Goal: Task Accomplishment & Management: Use online tool/utility

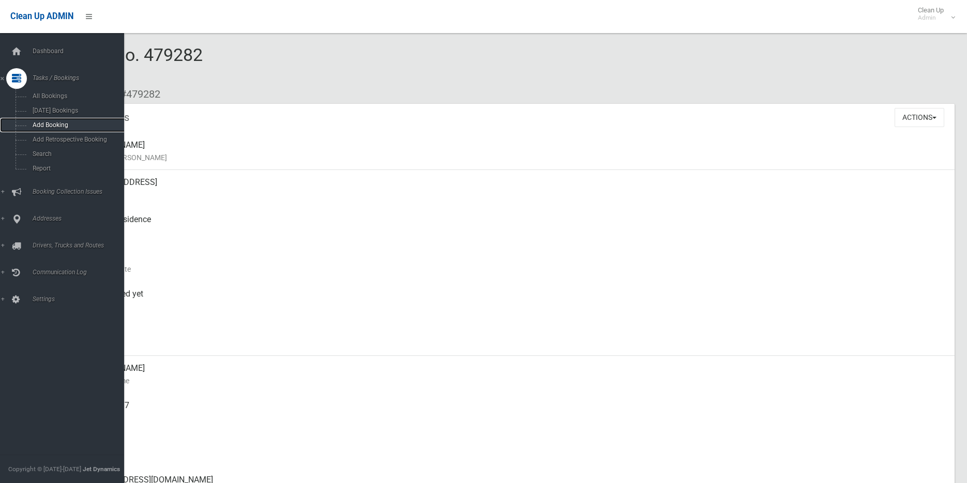
click at [41, 124] on span "Add Booking" at bounding box center [76, 124] width 94 height 7
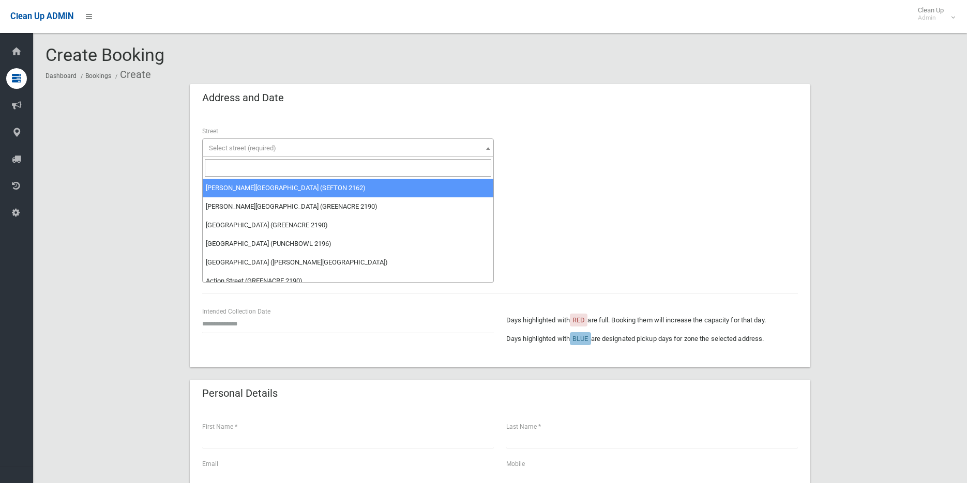
click at [221, 147] on span "Select street (required)" at bounding box center [242, 148] width 67 height 8
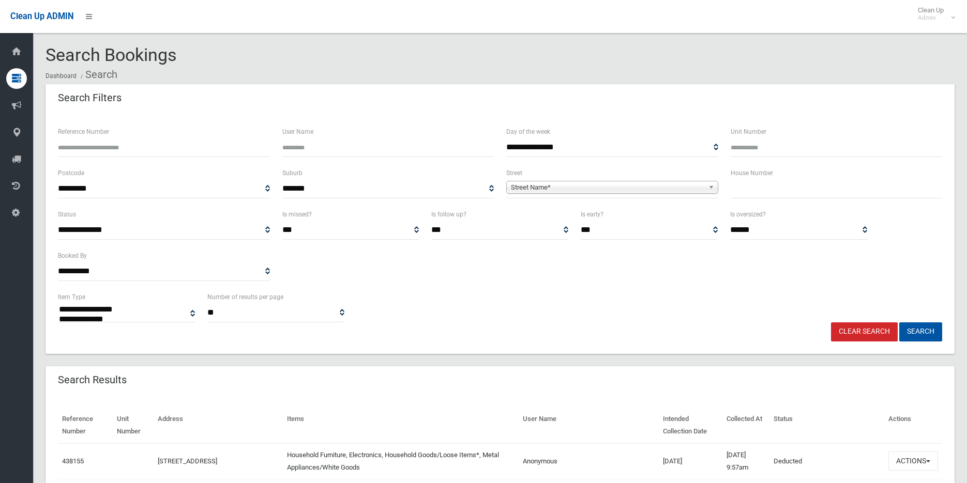
select select
click at [732, 189] on input "text" at bounding box center [836, 188] width 212 height 19
type input "**"
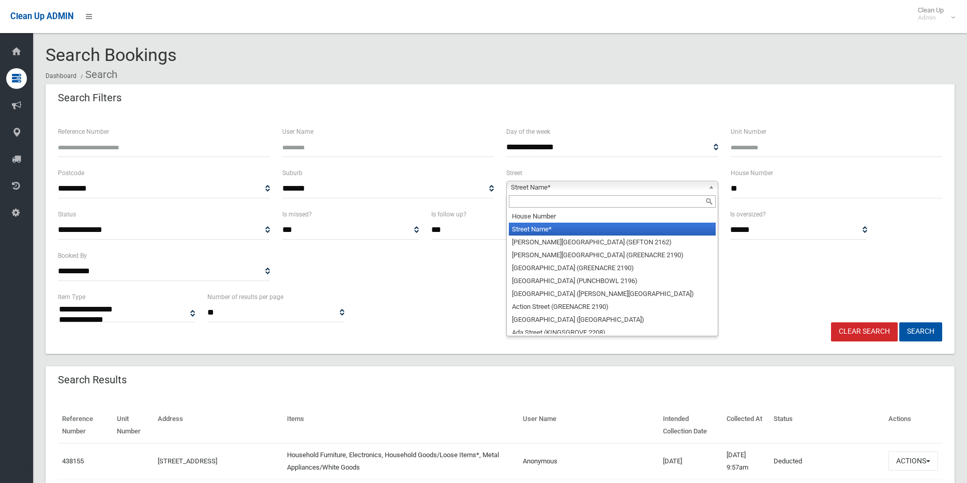
click at [551, 185] on span "Street Name*" at bounding box center [607, 187] width 193 height 12
click at [553, 200] on input "text" at bounding box center [612, 201] width 207 height 12
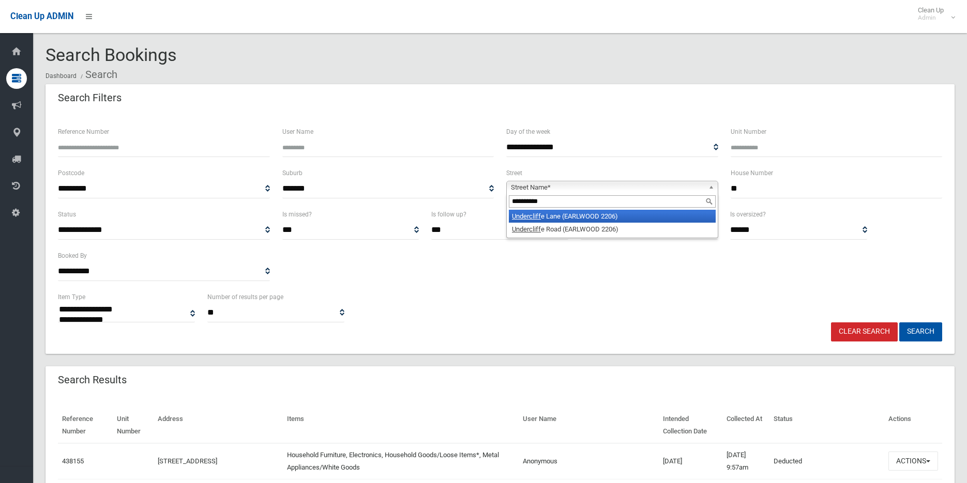
type input "**********"
click at [559, 216] on li "Undercliff e Lane (EARLWOOD 2206)" at bounding box center [612, 216] width 207 height 13
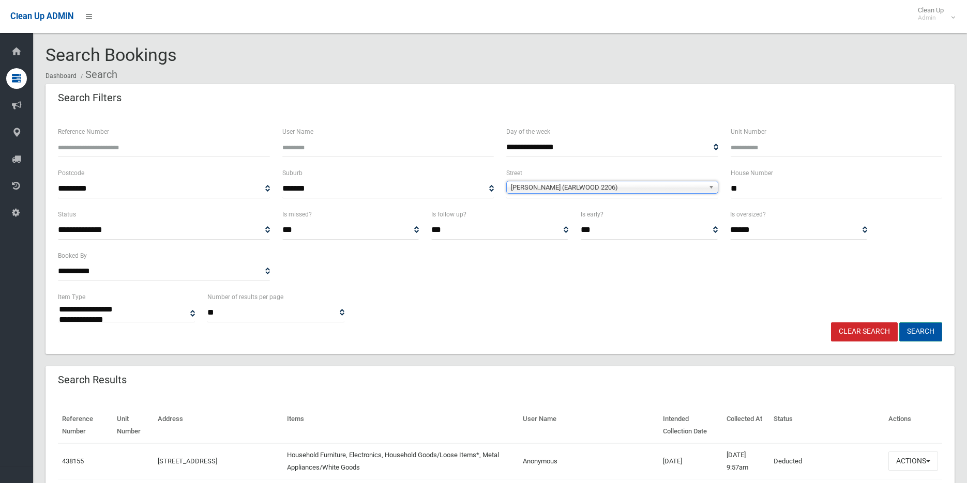
click at [923, 332] on button "Search" at bounding box center [920, 332] width 43 height 19
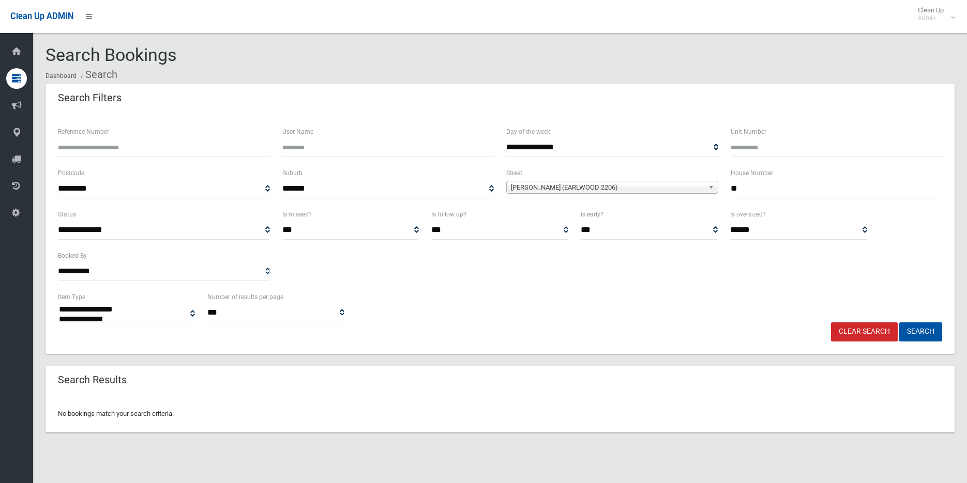
select select
click at [709, 186] on b at bounding box center [712, 187] width 9 height 12
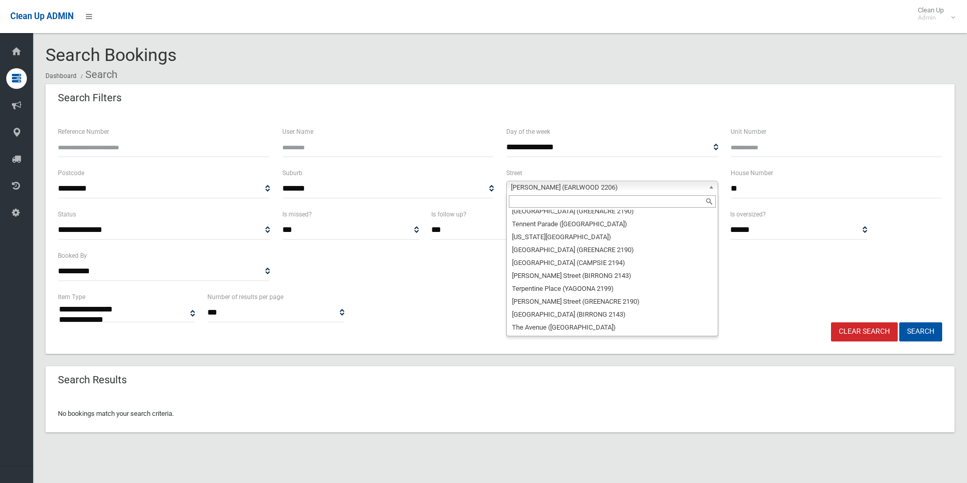
scroll to position [27186, 0]
click at [550, 197] on input "text" at bounding box center [612, 201] width 207 height 12
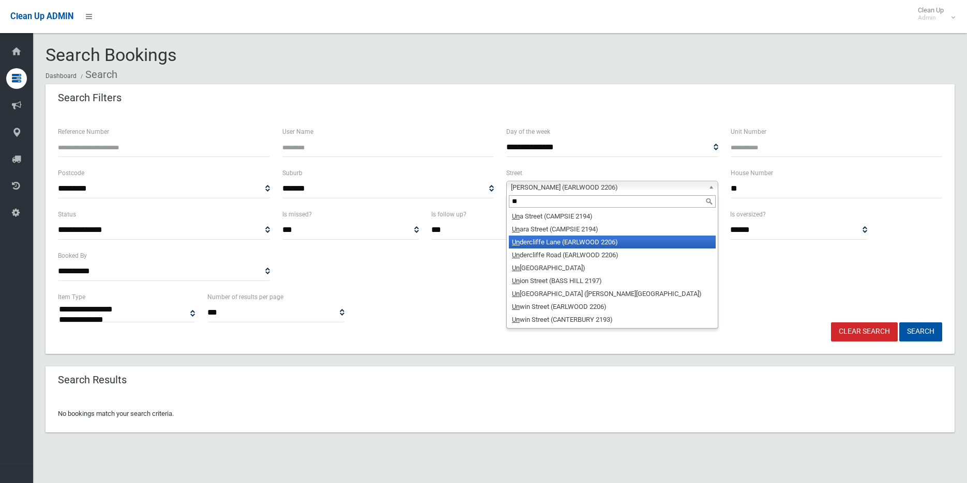
scroll to position [0, 0]
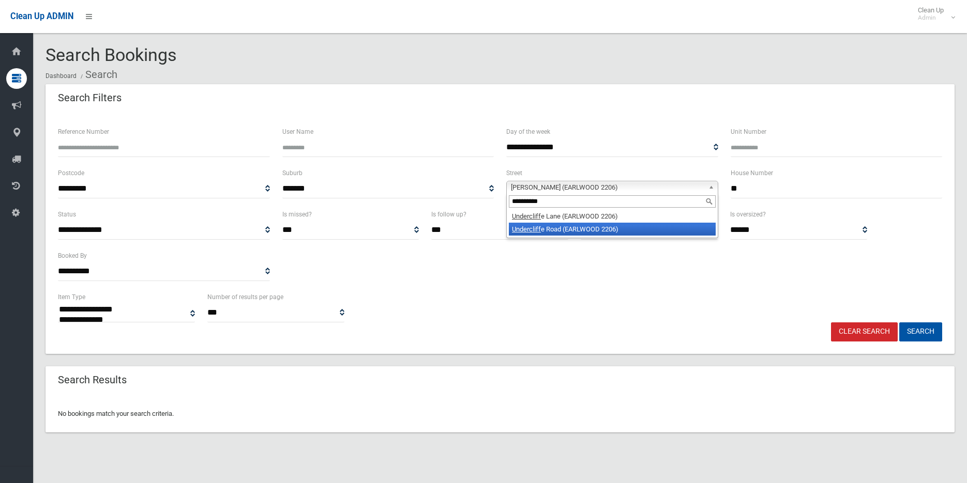
type input "**********"
click at [579, 230] on li "Undercliff e Road (EARLWOOD 2206)" at bounding box center [612, 229] width 207 height 13
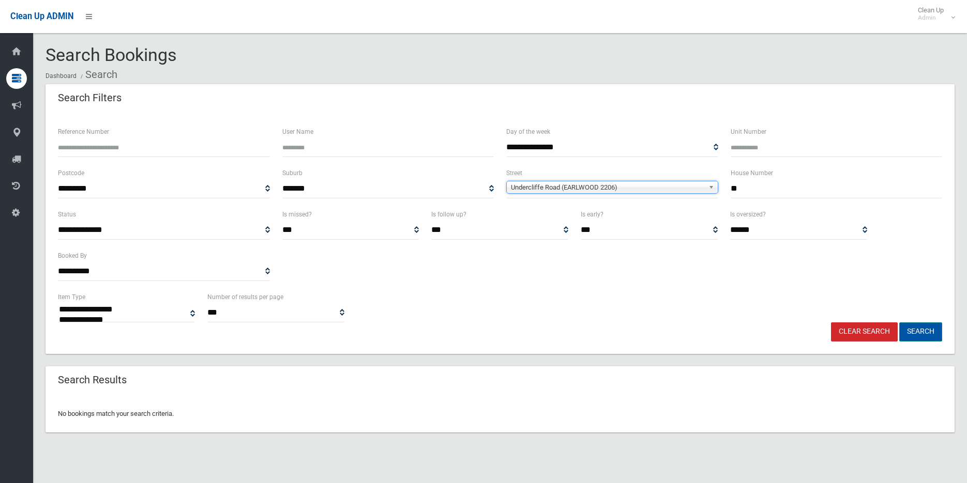
click at [918, 329] on button "Search" at bounding box center [920, 332] width 43 height 19
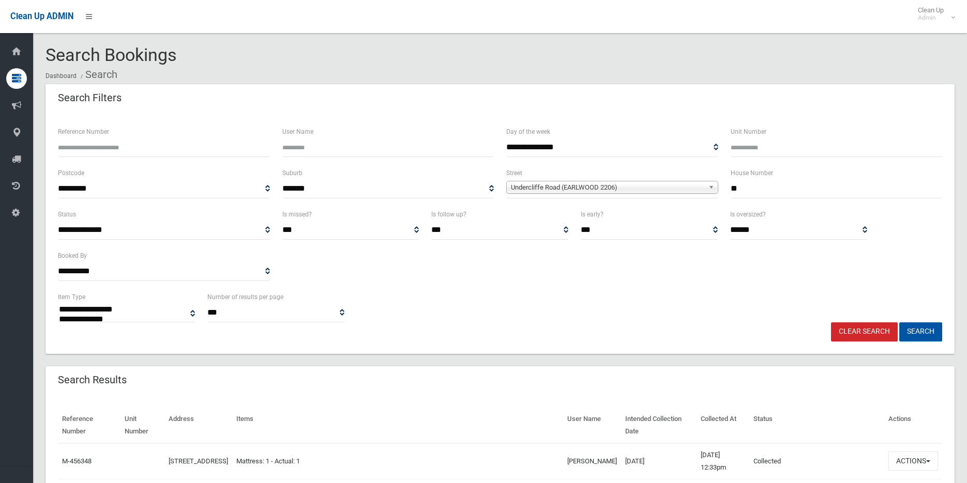
select select
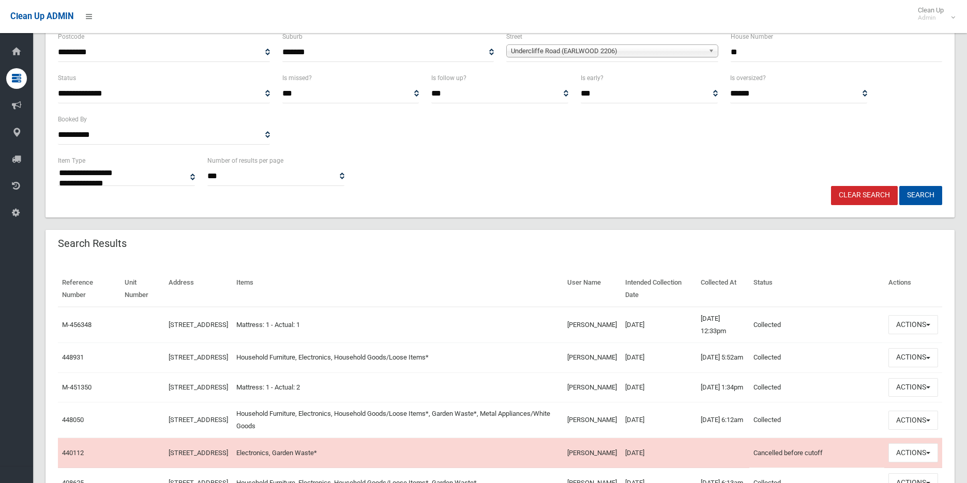
scroll to position [155, 0]
